Goal: Contribute content

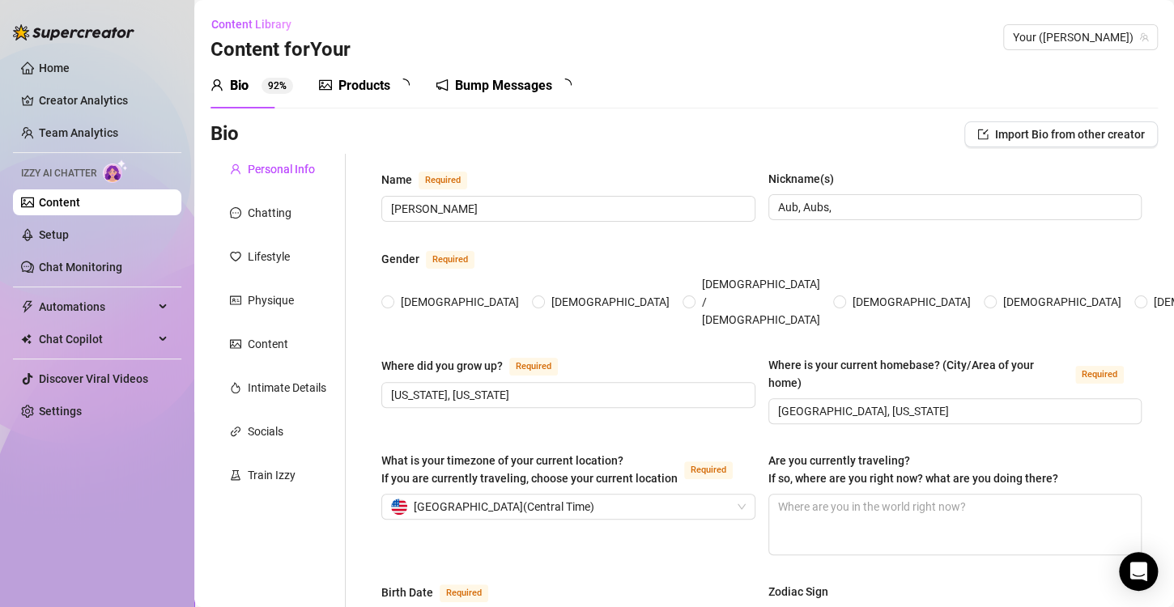
radio input "true"
type input "[DATE]"
click at [374, 84] on div "Products" at bounding box center [364, 85] width 52 height 19
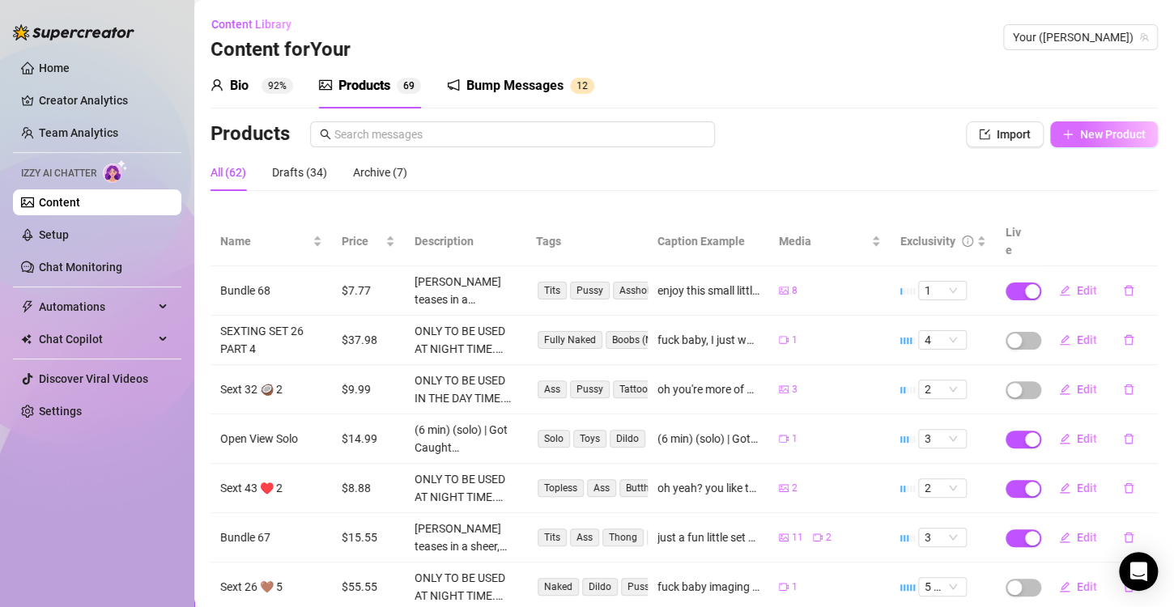
click at [1088, 143] on button "New Product" at bounding box center [1104, 134] width 108 height 26
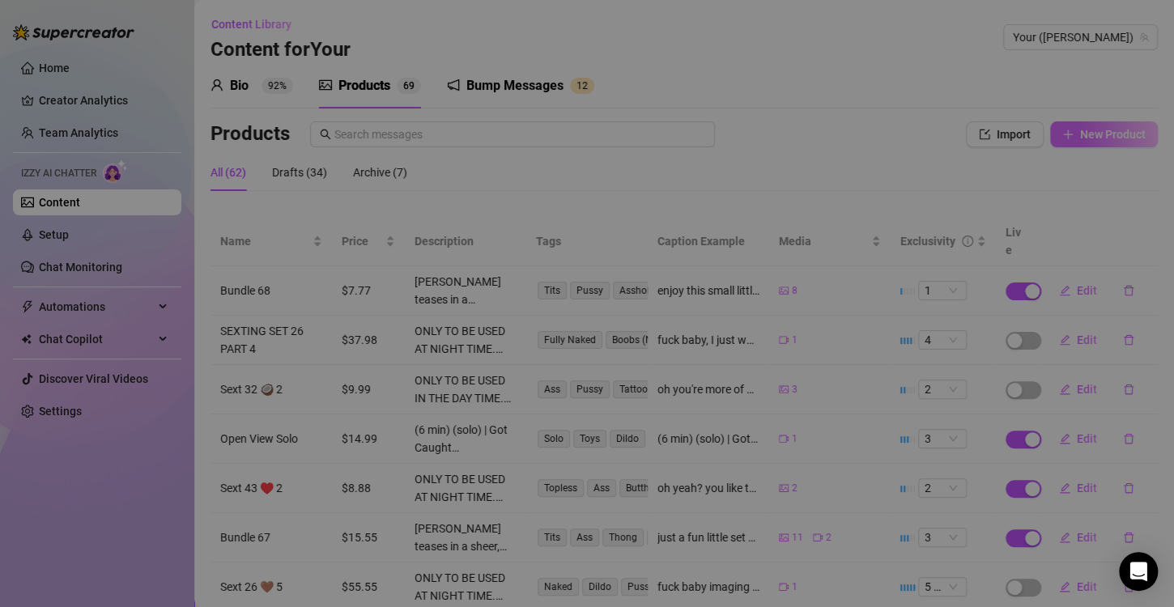
type textarea "Type your message here..."
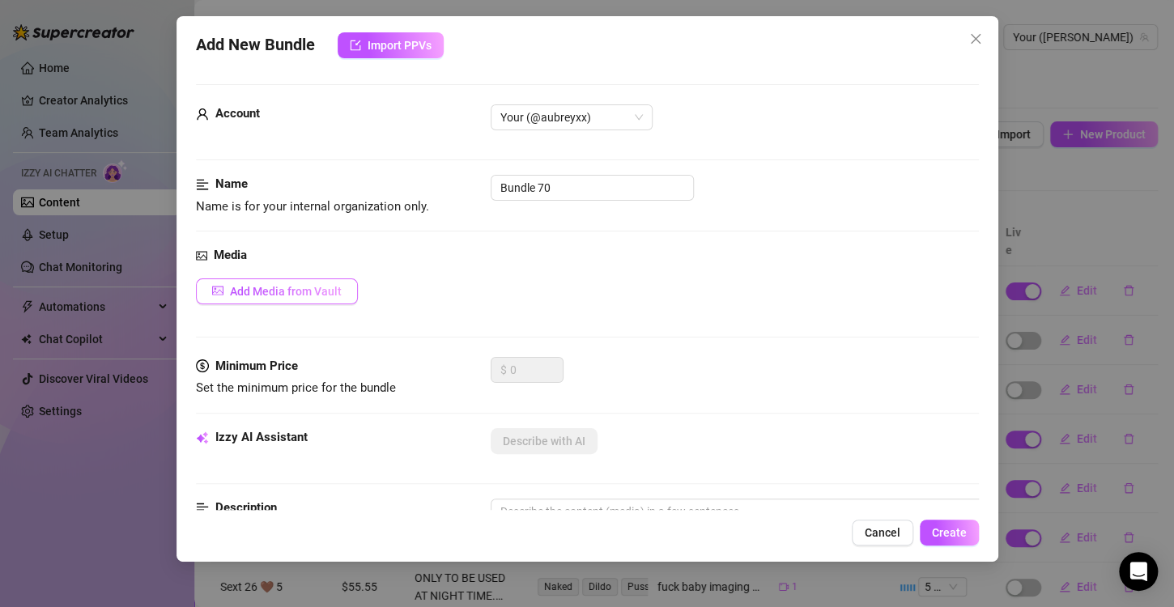
click at [291, 291] on span "Add Media from Vault" at bounding box center [286, 291] width 112 height 13
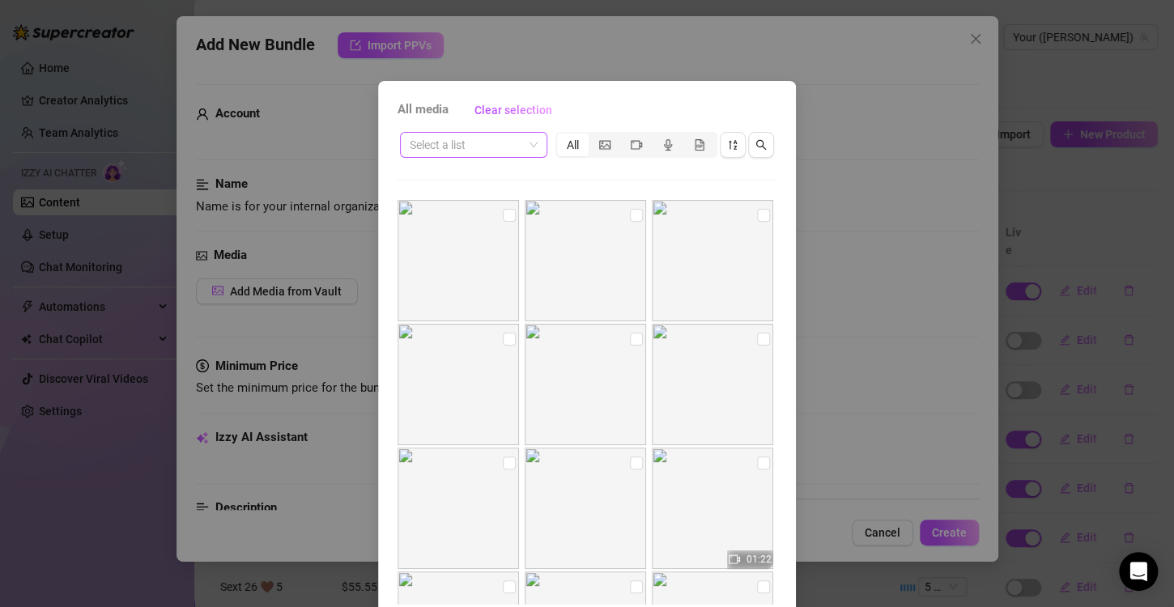
click at [523, 154] on span at bounding box center [474, 145] width 128 height 24
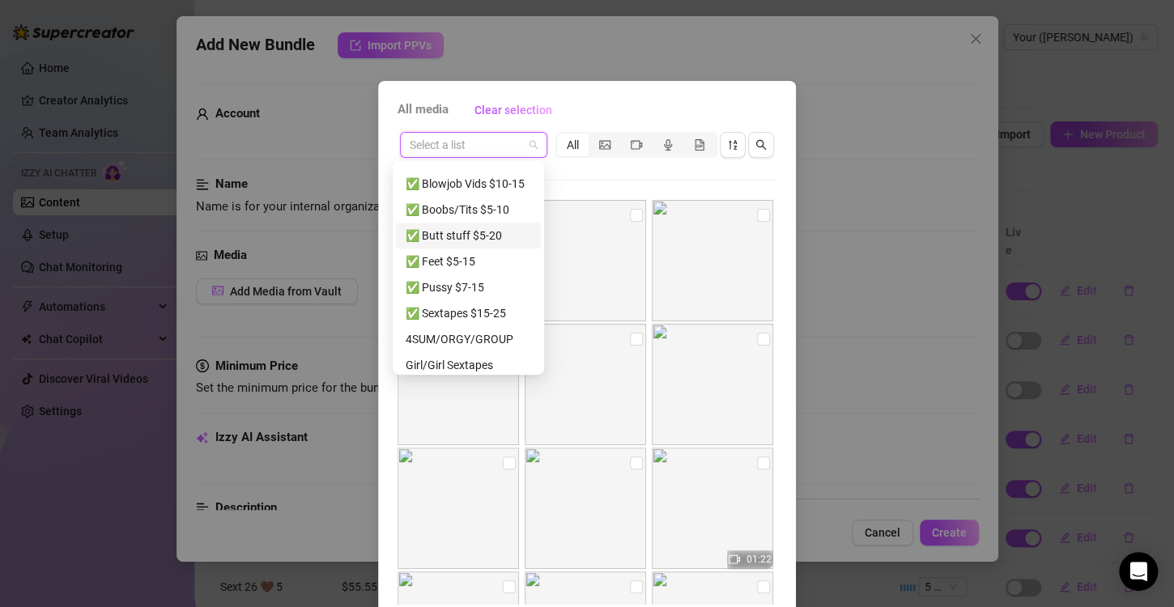
scroll to position [878, 0]
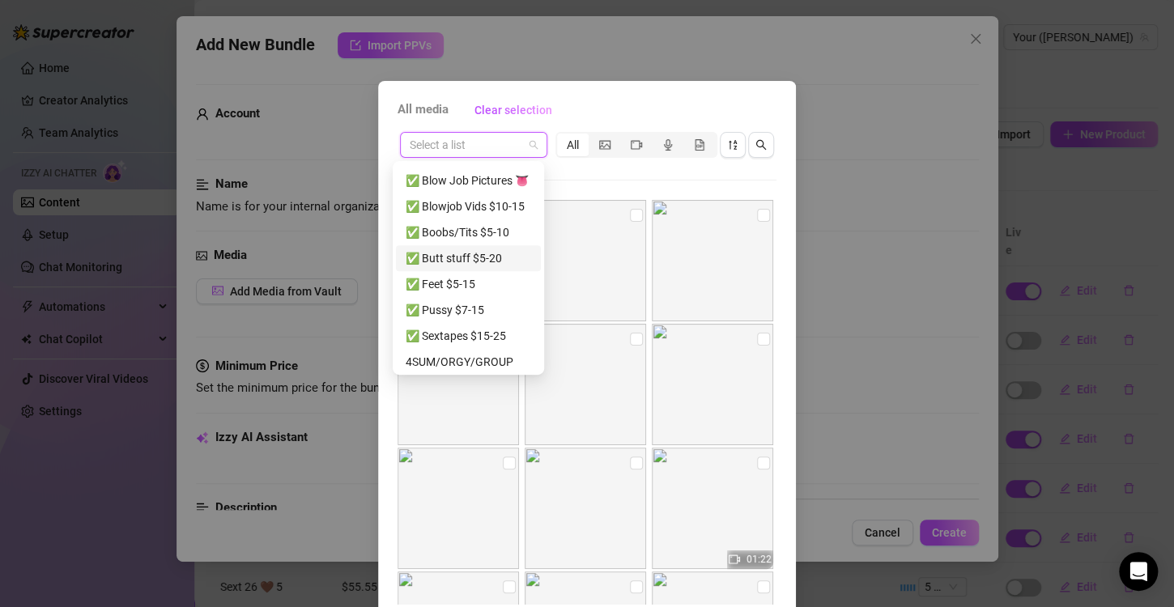
click at [457, 253] on div "✅ Butt stuff $5-20" at bounding box center [469, 258] width 126 height 18
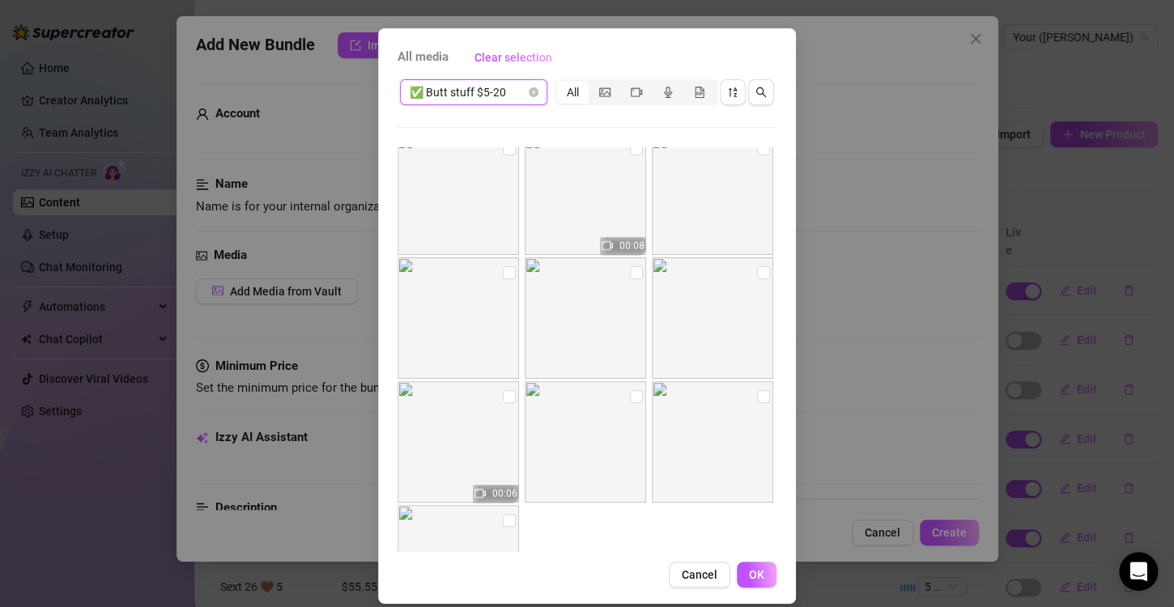
scroll to position [68, 0]
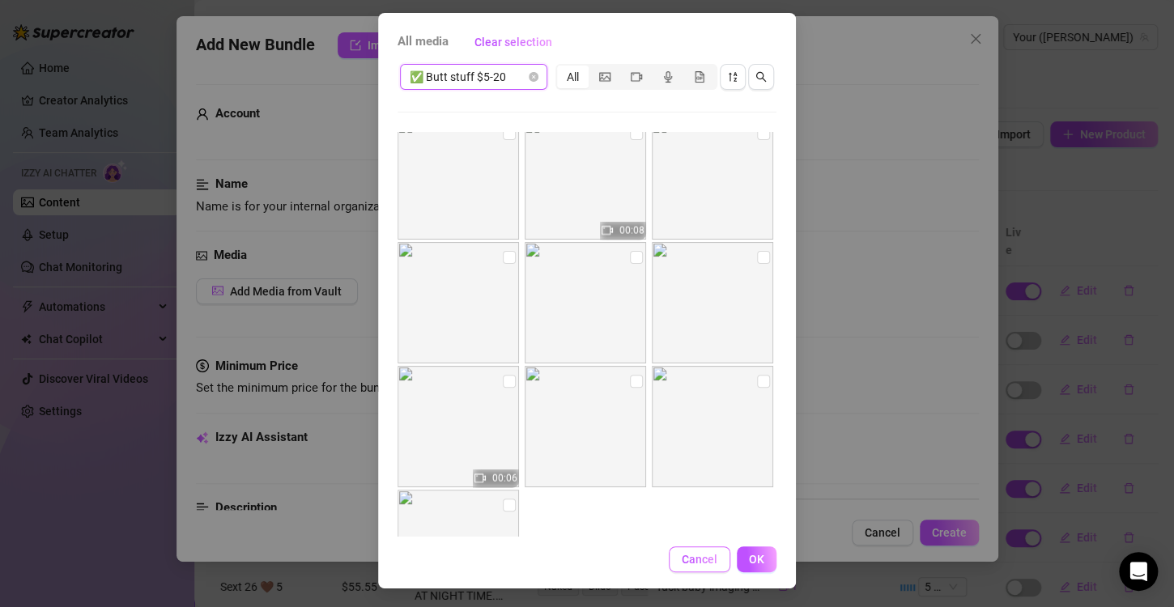
click at [699, 554] on span "Cancel" at bounding box center [700, 559] width 36 height 13
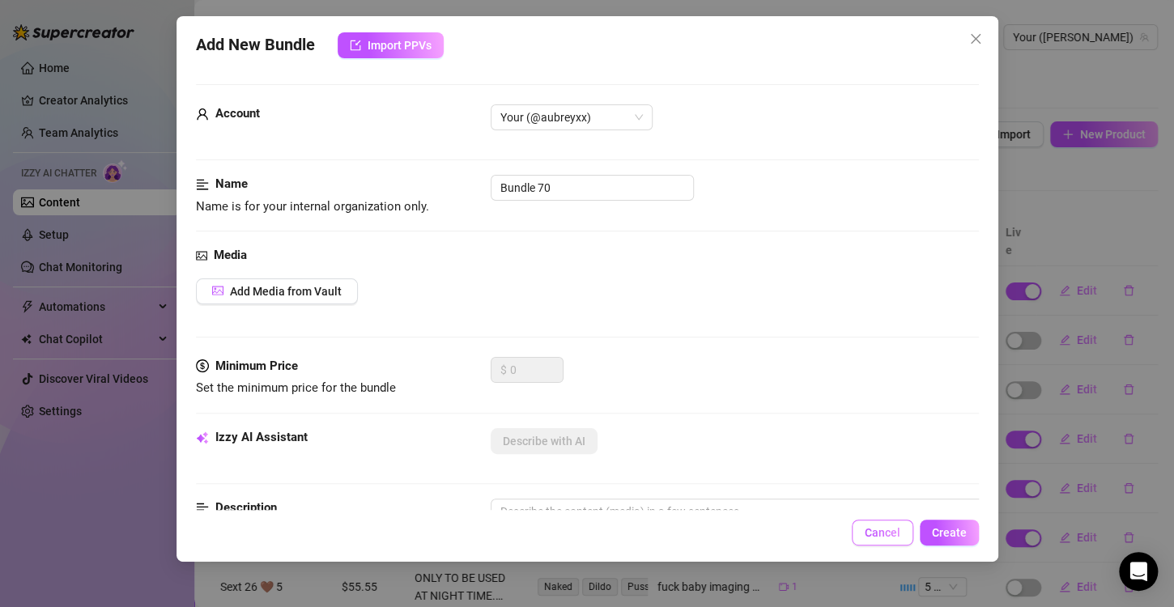
click at [891, 536] on span "Cancel" at bounding box center [883, 532] width 36 height 13
